Goal: Task Accomplishment & Management: Use online tool/utility

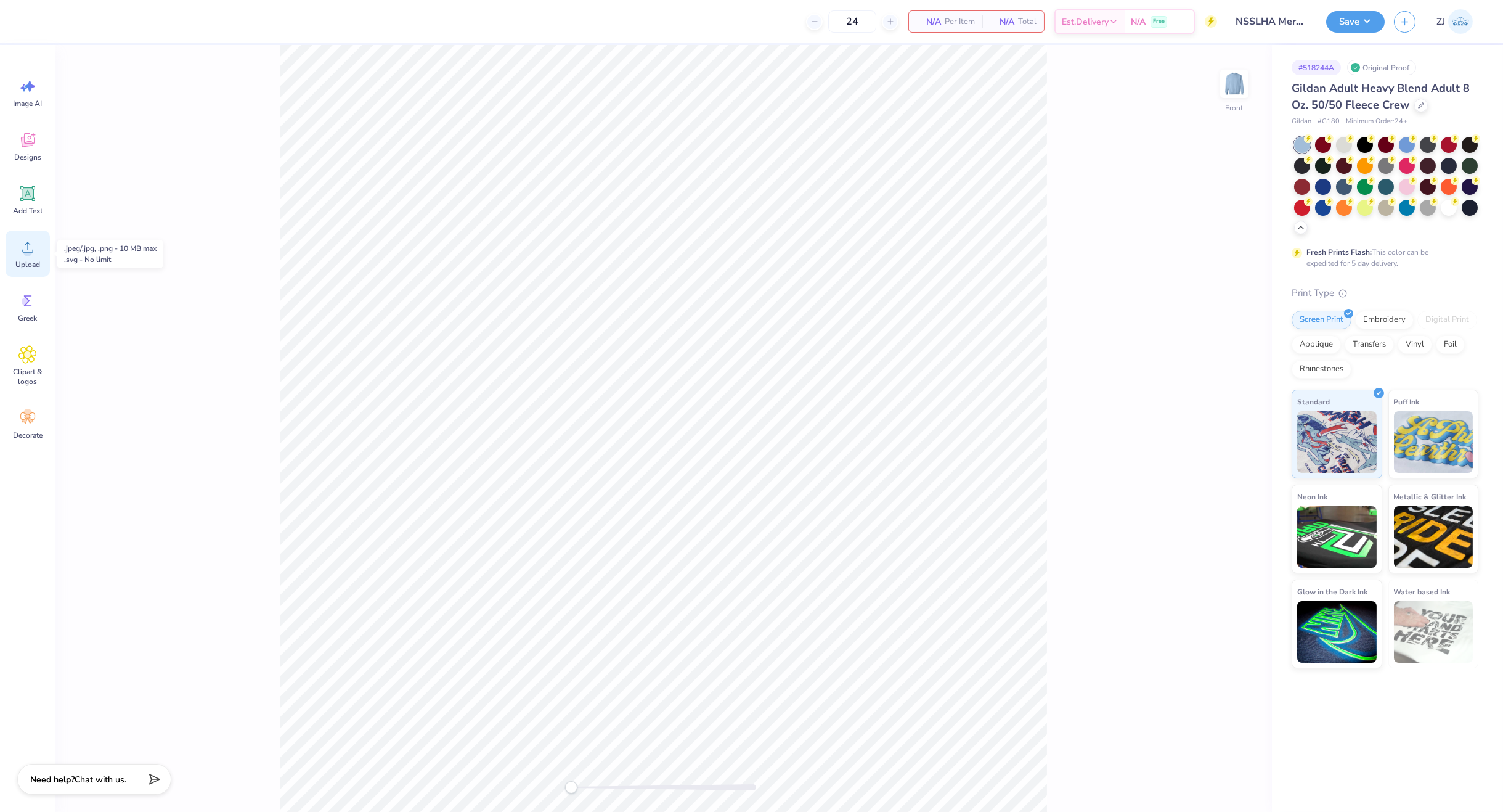
click at [19, 265] on span "Upload" at bounding box center [28, 264] width 25 height 10
click at [1211, 82] on img at bounding box center [1234, 83] width 49 height 49
click at [41, 245] on div "Upload" at bounding box center [28, 253] width 44 height 46
click at [1211, 317] on div "Embroidery" at bounding box center [1385, 318] width 59 height 19
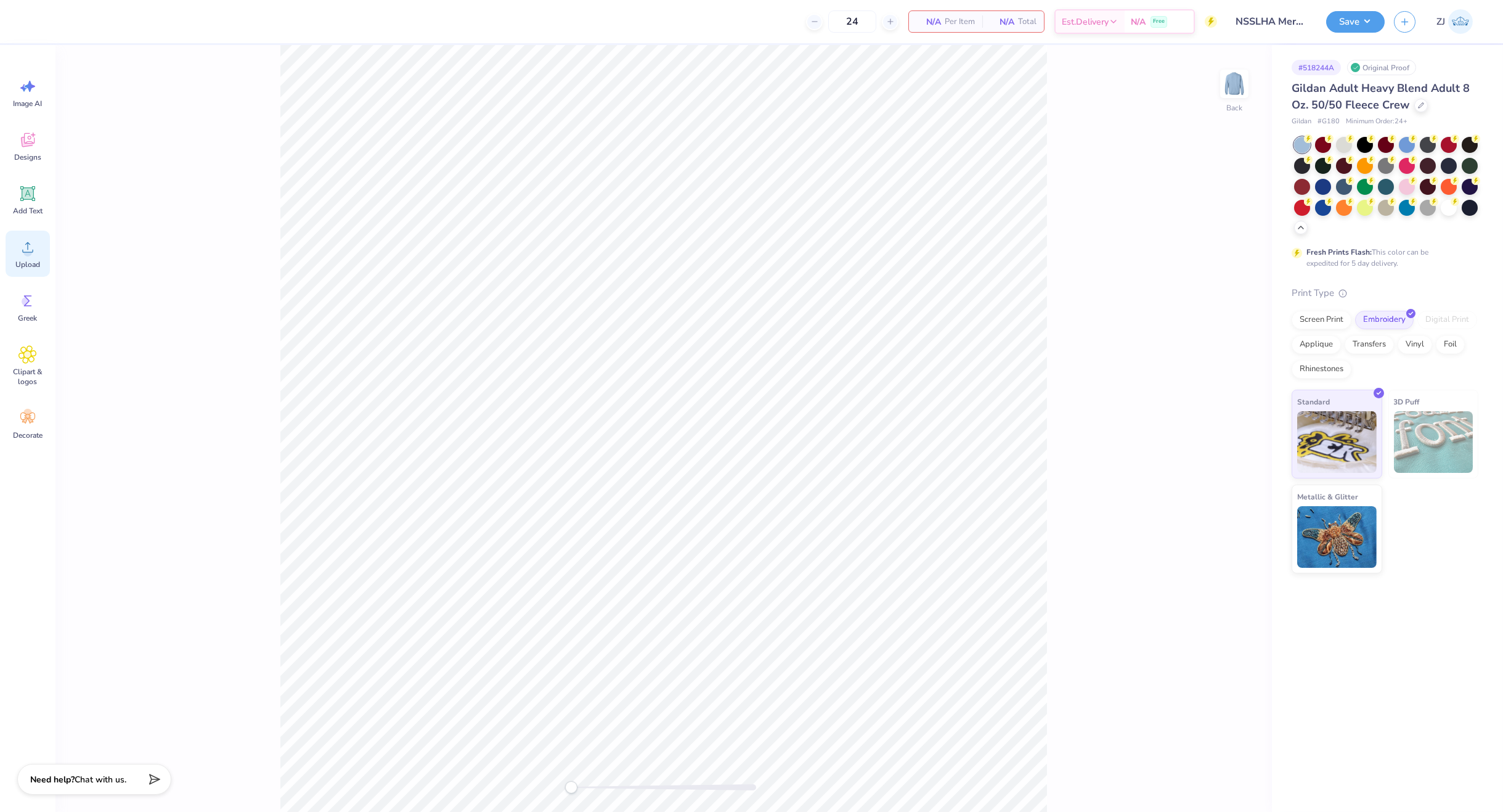
click at [37, 237] on div "Upload" at bounding box center [28, 253] width 44 height 46
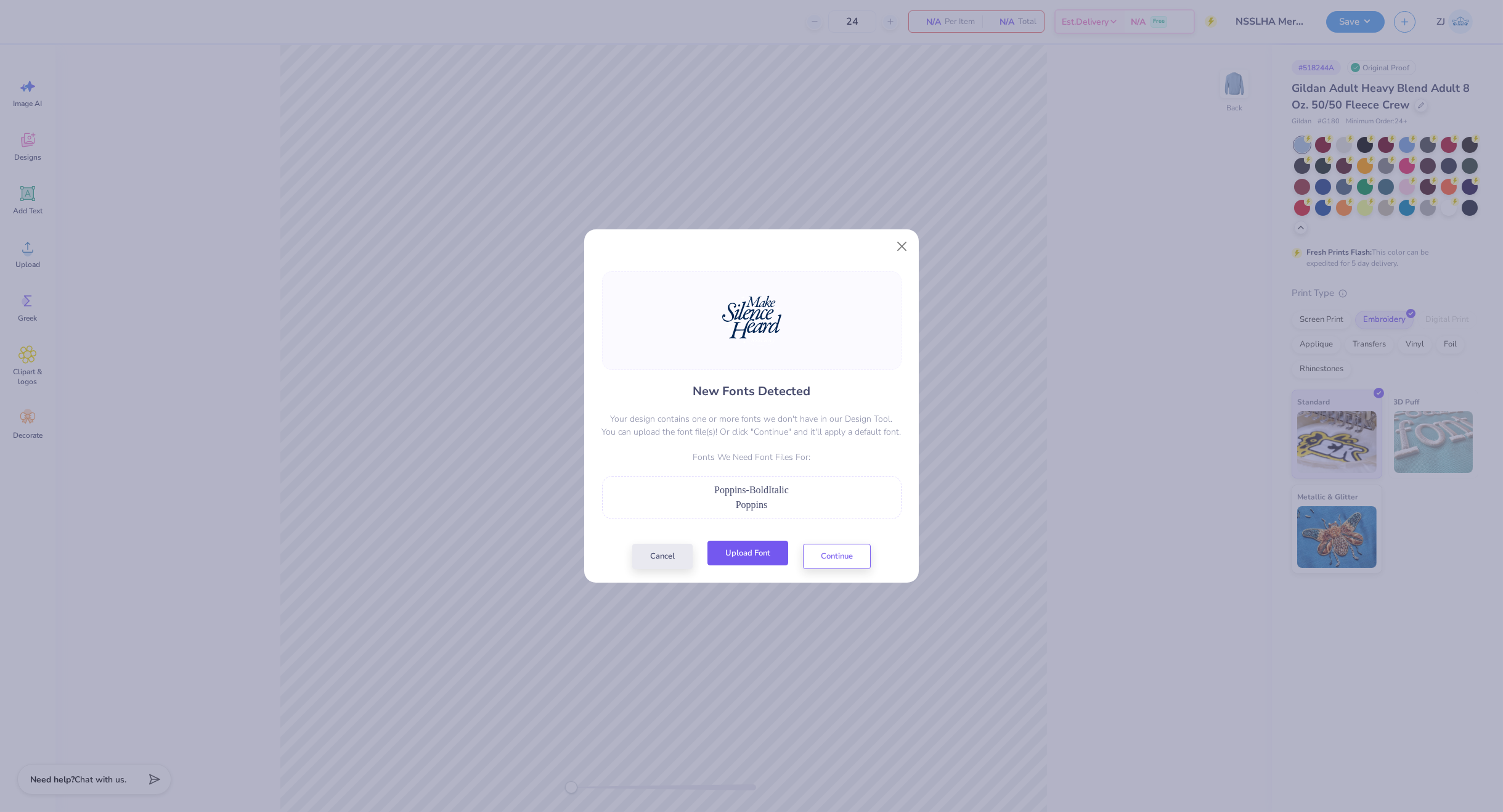
click at [776, 553] on button "Upload Font" at bounding box center [748, 553] width 81 height 26
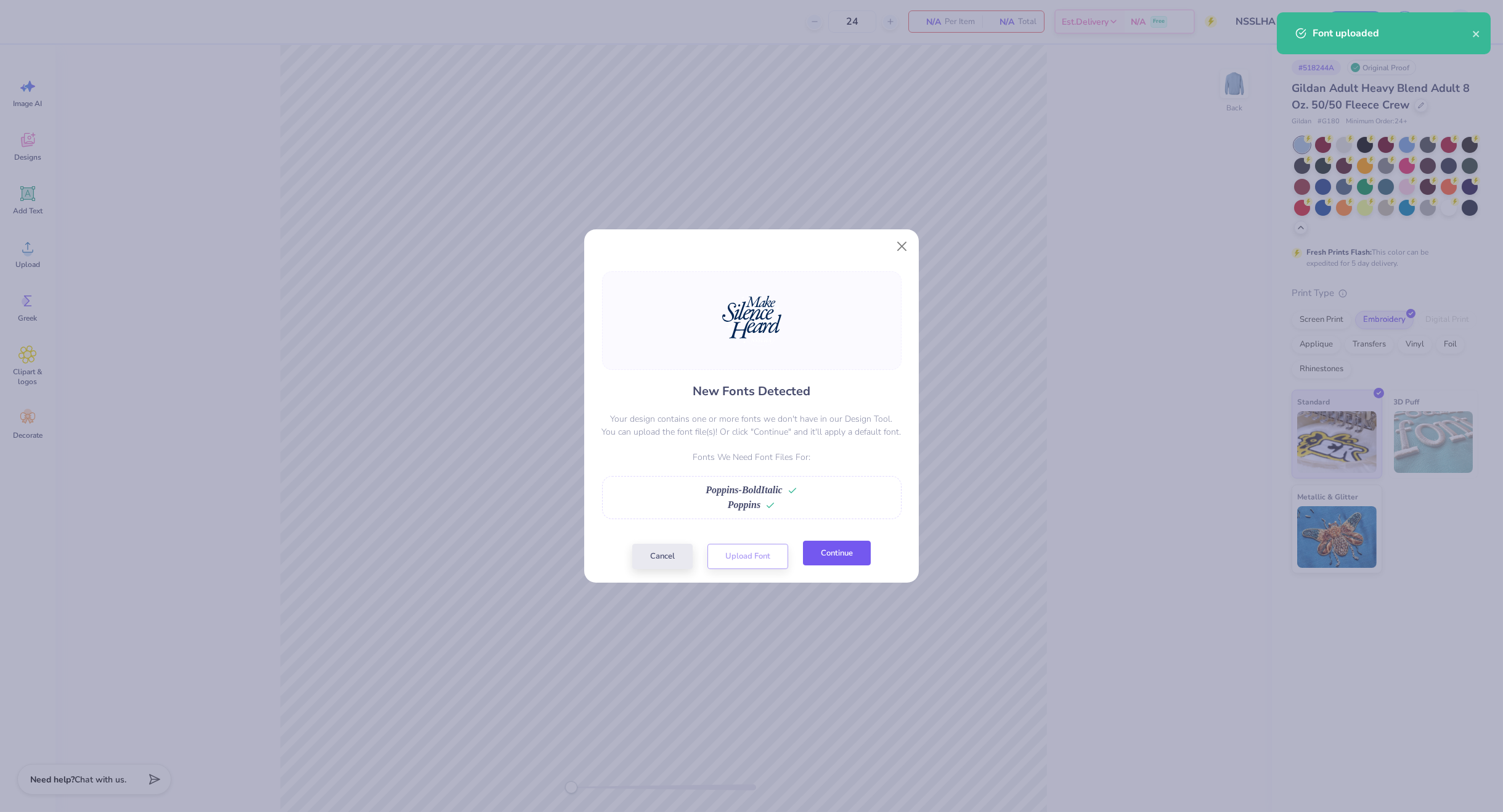
click at [845, 556] on button "Continue" at bounding box center [837, 553] width 68 height 26
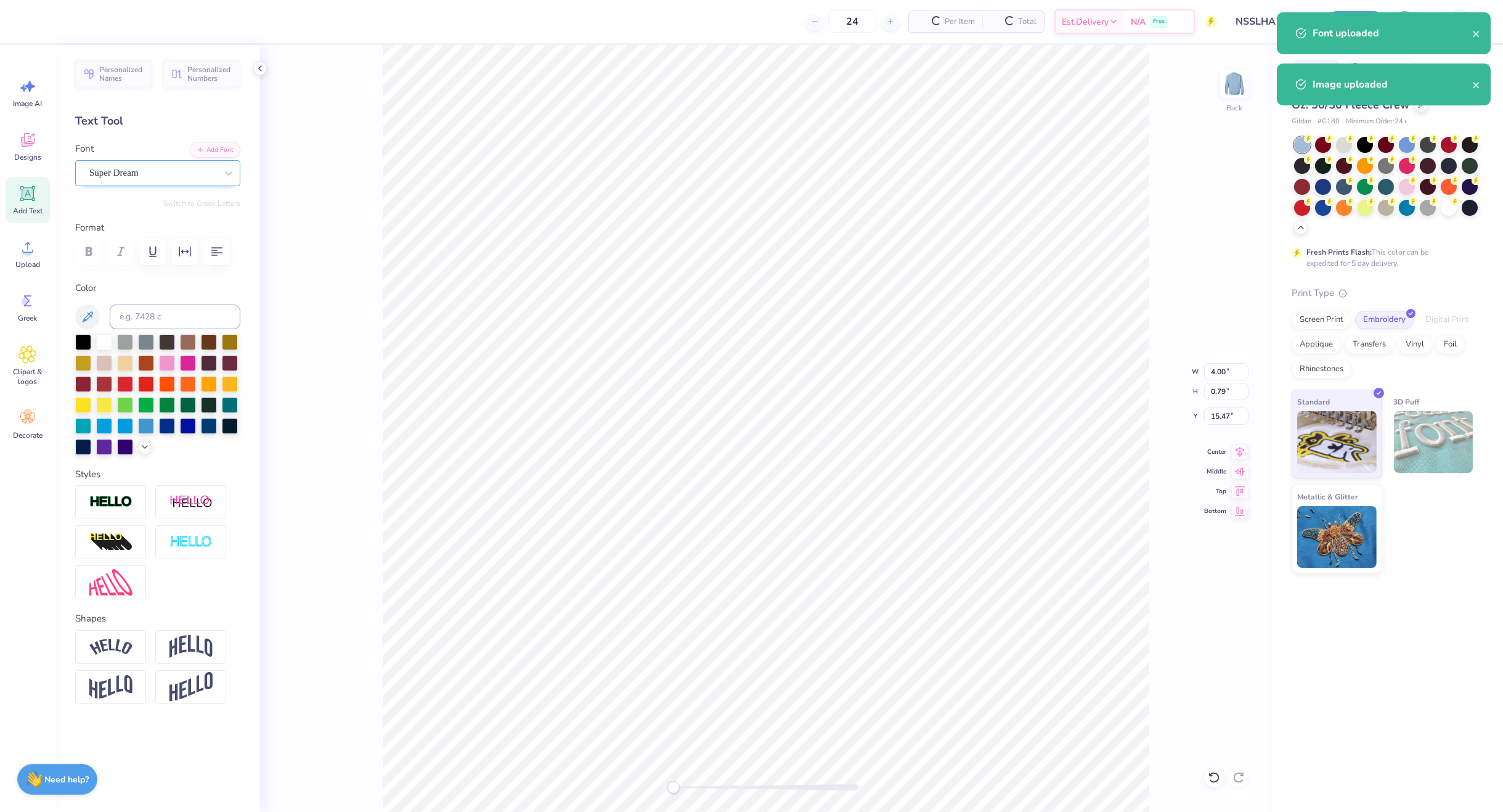
click at [115, 177] on div "Super Dream" at bounding box center [152, 173] width 129 height 19
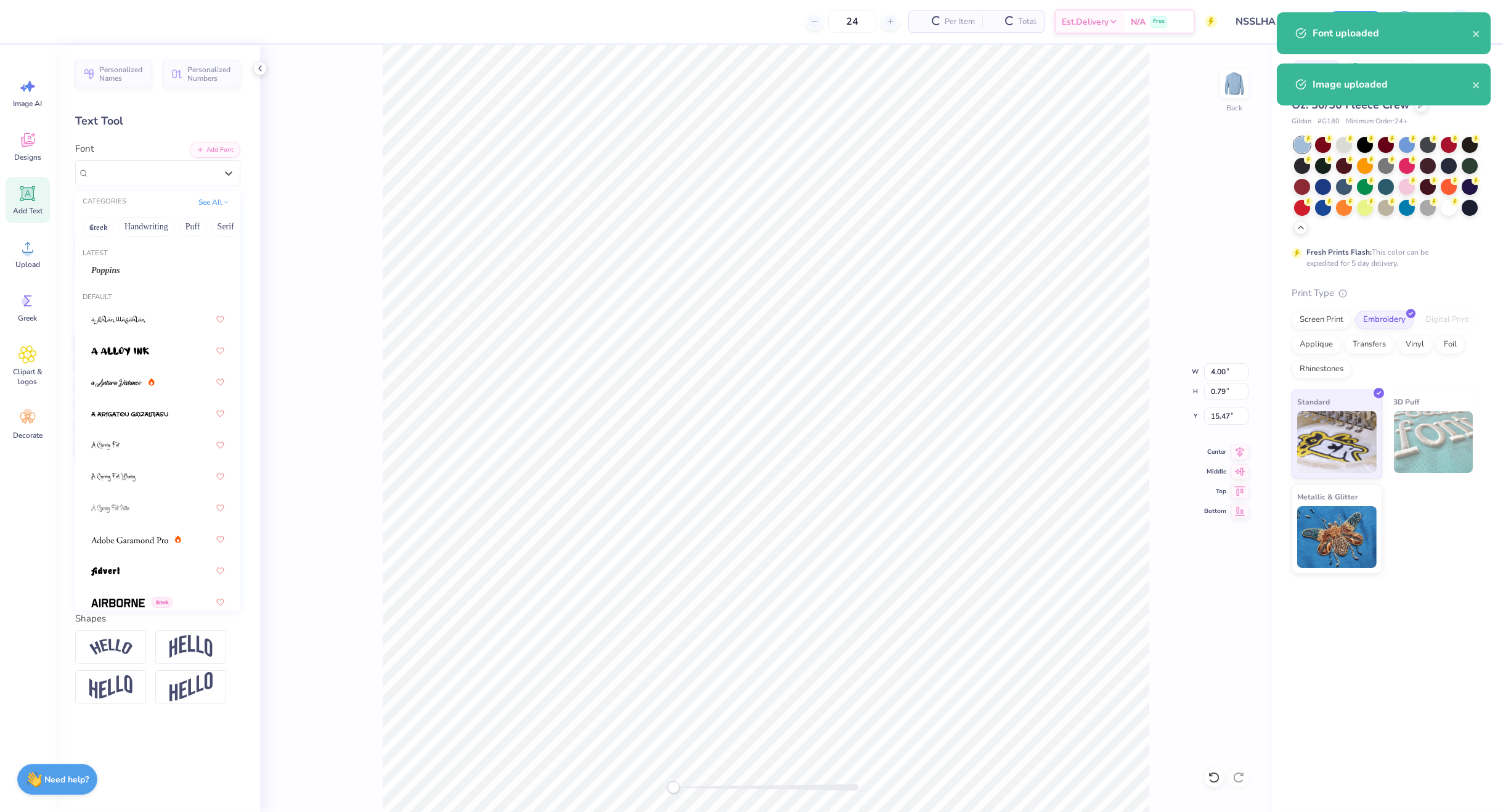
click at [128, 261] on div "Poppins" at bounding box center [158, 270] width 155 height 20
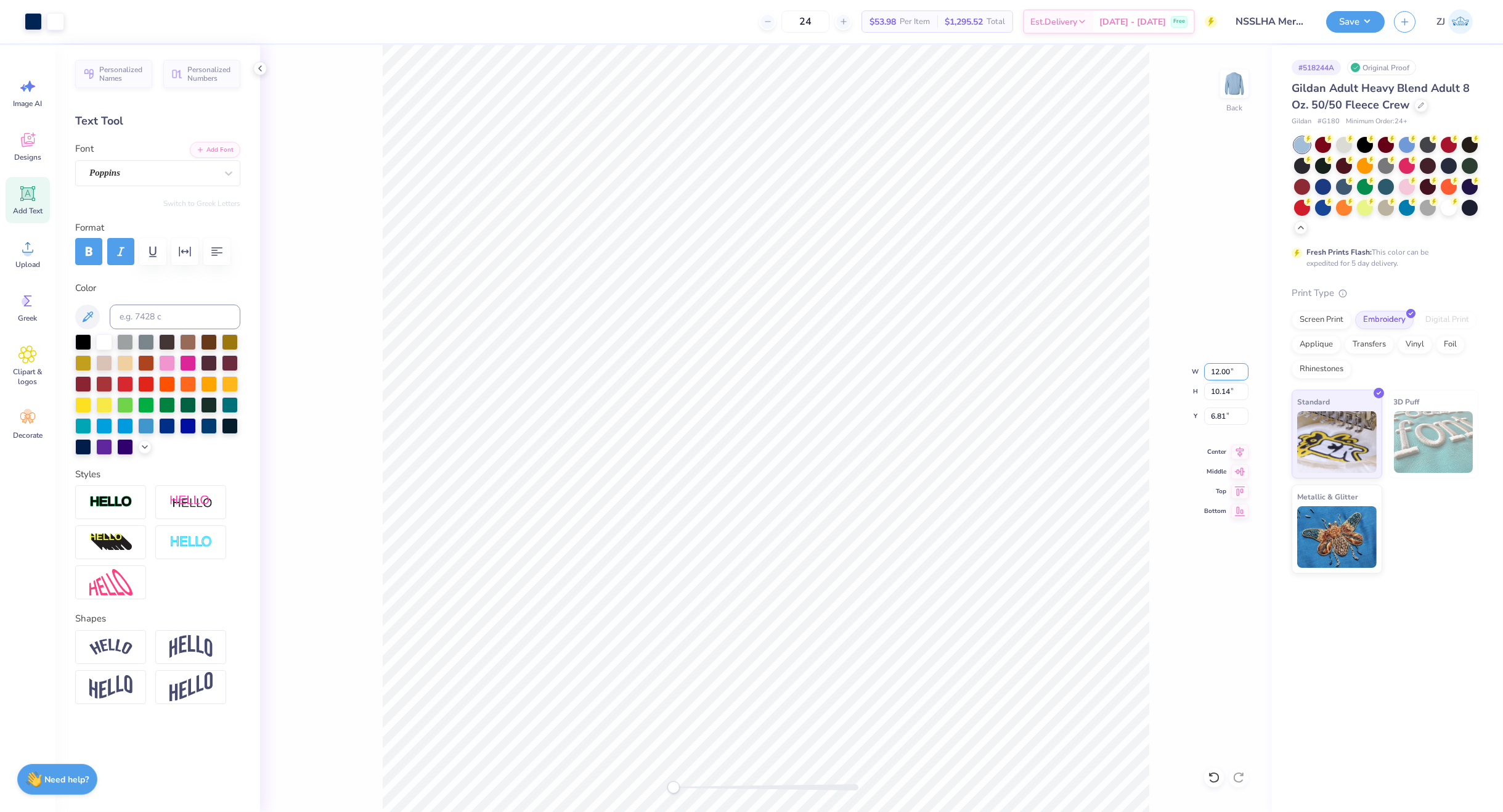
click at [1211, 369] on input "12.00" at bounding box center [1227, 371] width 44 height 17
type input "10.00"
type input "8.45"
click at [1211, 420] on input "7.65" at bounding box center [1227, 416] width 44 height 17
type input "3.00"
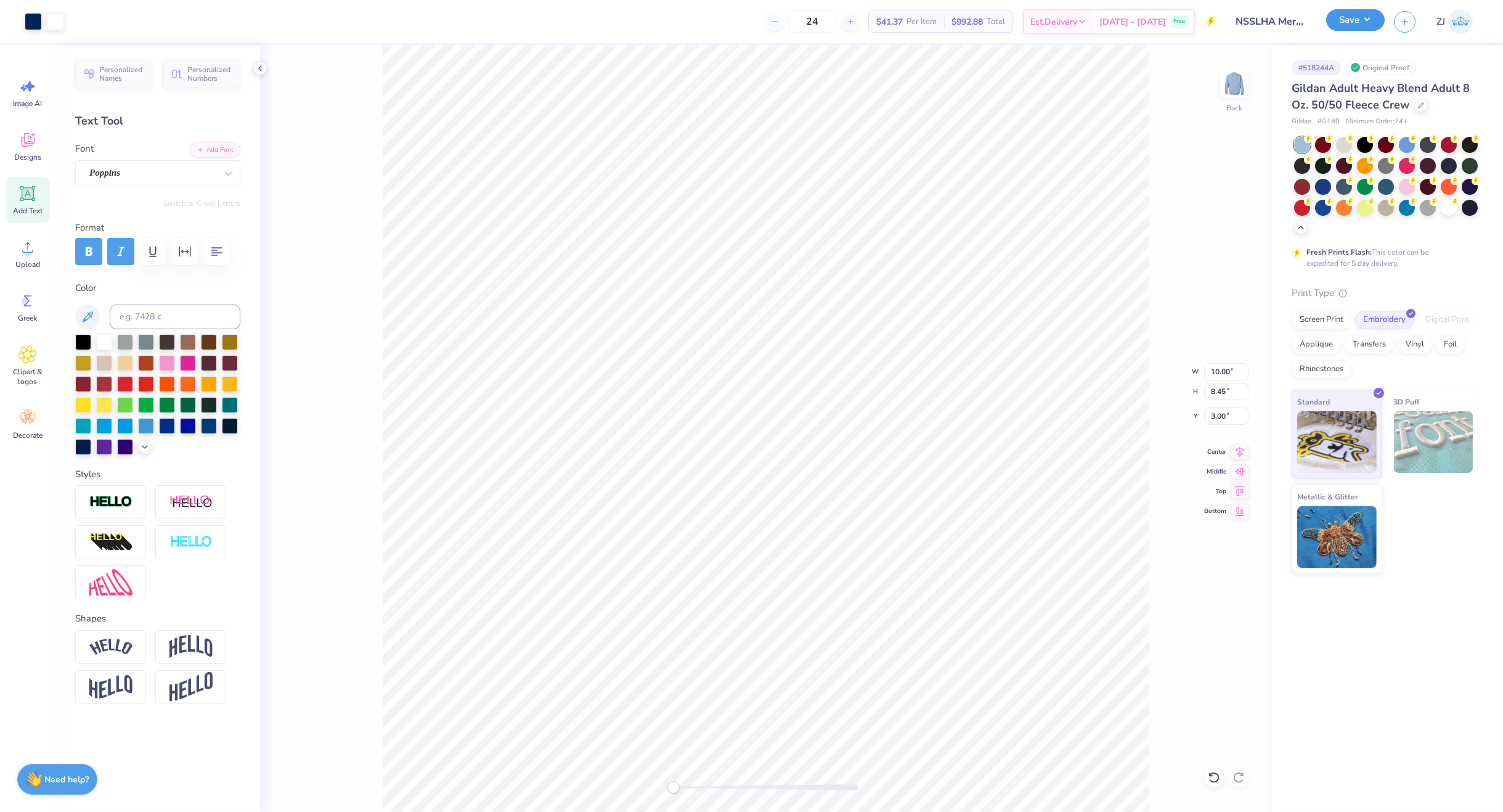
click at [1211, 11] on button "Save" at bounding box center [1356, 19] width 59 height 21
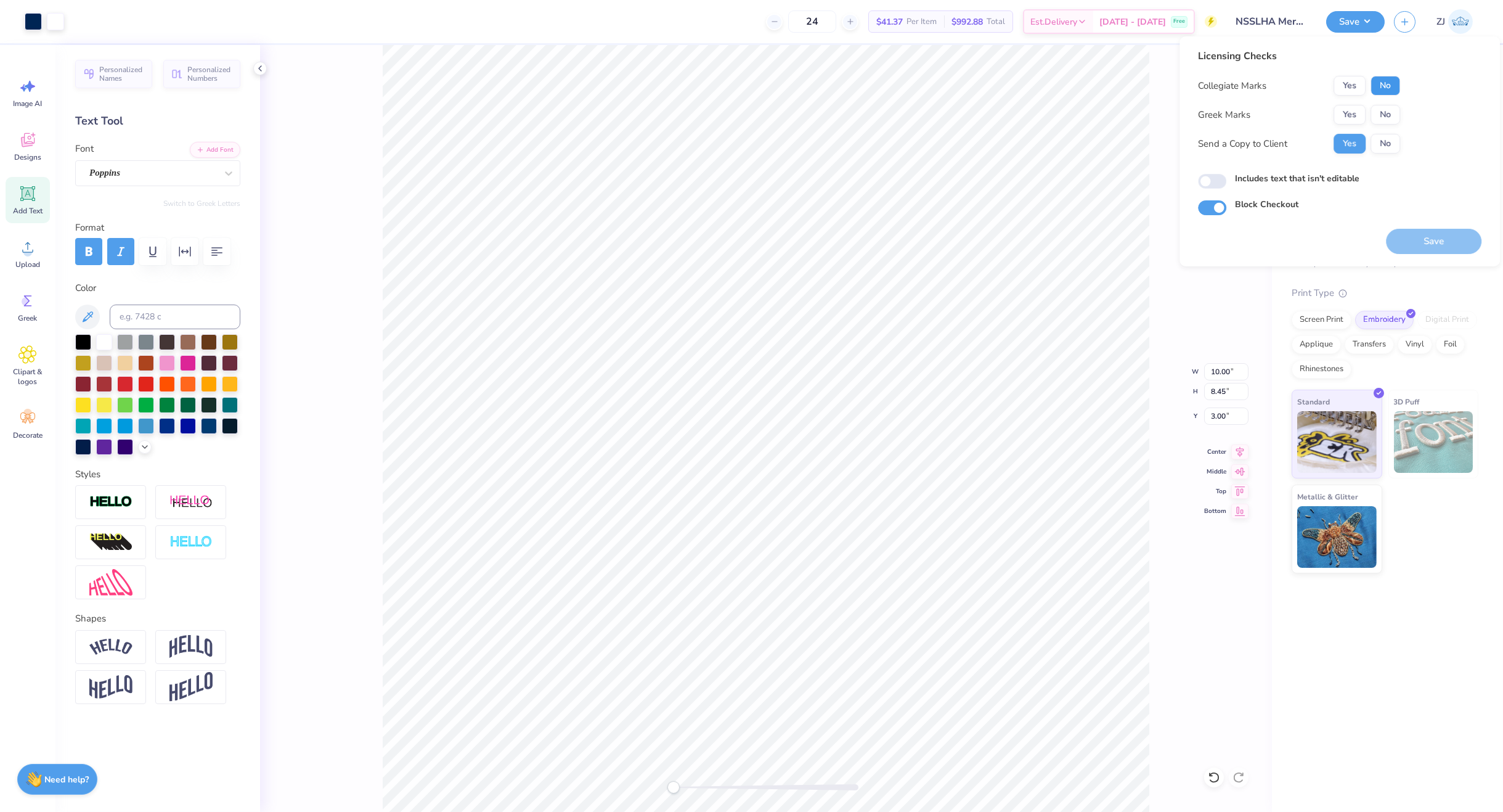
click at [1211, 78] on button "No" at bounding box center [1385, 86] width 30 height 19
click at [1211, 118] on button "No" at bounding box center [1385, 114] width 30 height 19
click at [1211, 180] on input "Includes text that isn't editable" at bounding box center [1212, 181] width 28 height 15
checkbox input "true"
click at [1211, 243] on button "Save" at bounding box center [1434, 241] width 96 height 26
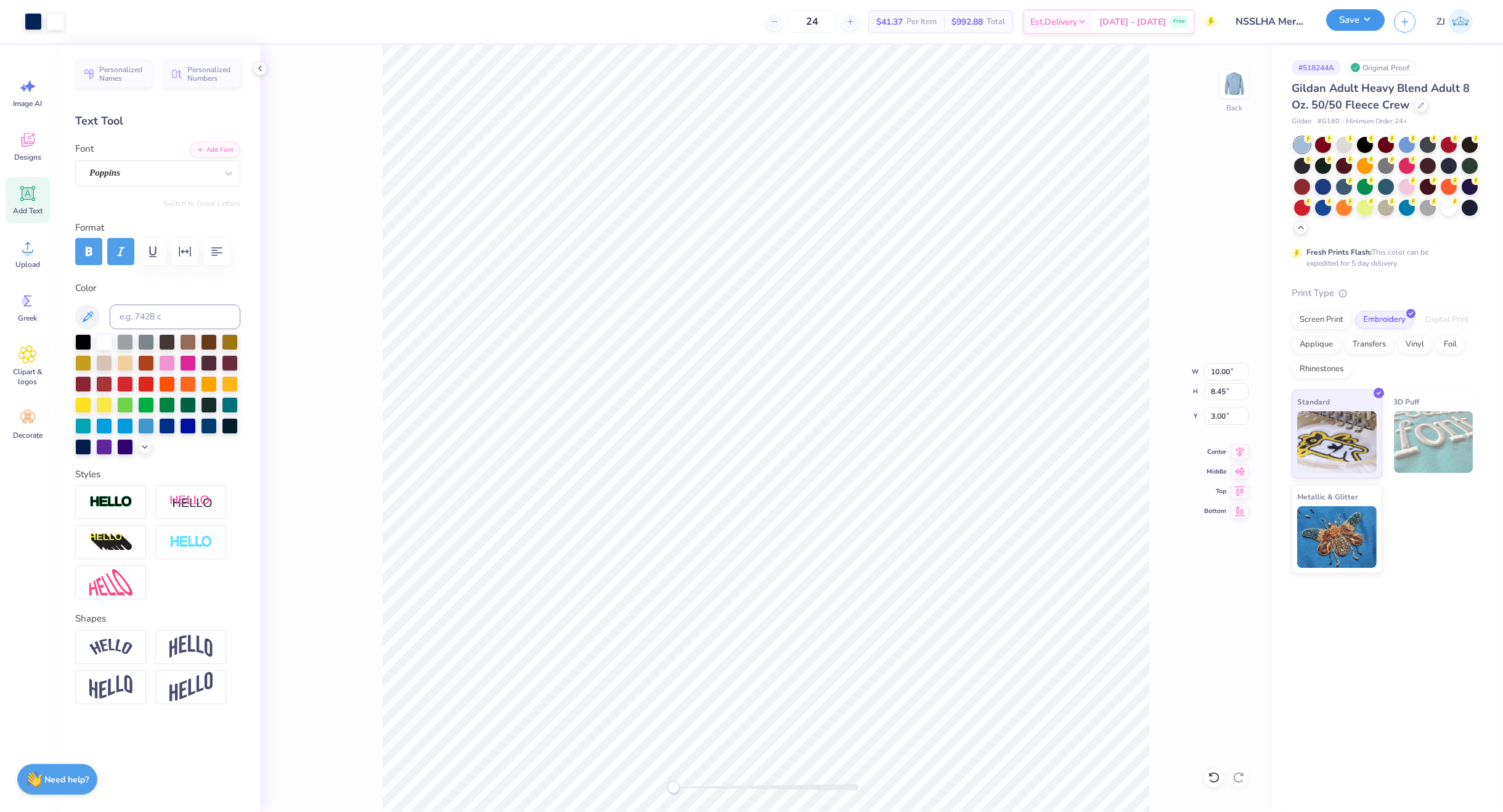
click at [1211, 22] on button "Save" at bounding box center [1356, 19] width 59 height 21
